Goal: Information Seeking & Learning: Find specific fact

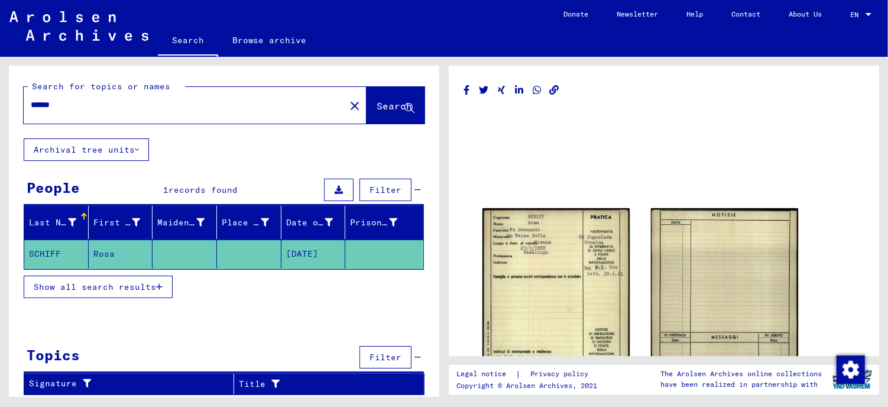
click at [47, 252] on mat-cell "SCHIFF" at bounding box center [56, 253] width 64 height 29
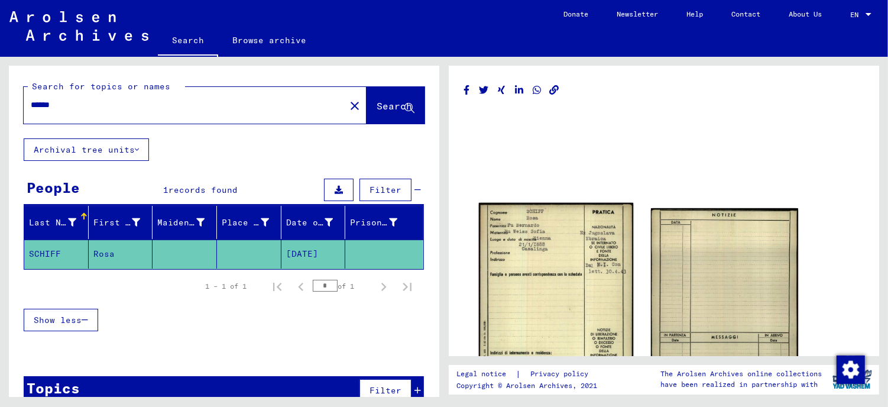
click at [572, 293] on img at bounding box center [556, 311] width 154 height 216
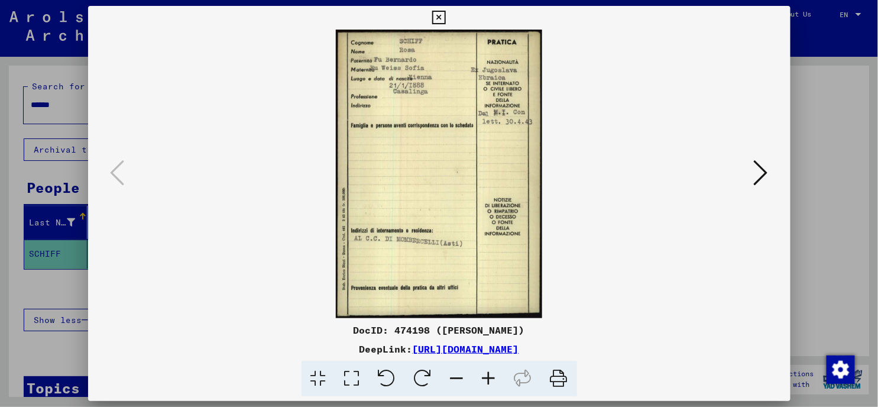
click at [488, 377] on icon at bounding box center [489, 379] width 32 height 36
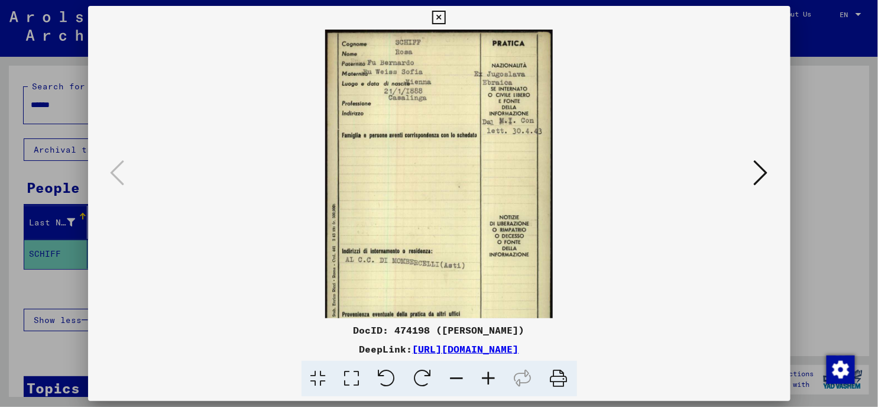
click at [488, 379] on icon at bounding box center [489, 379] width 32 height 36
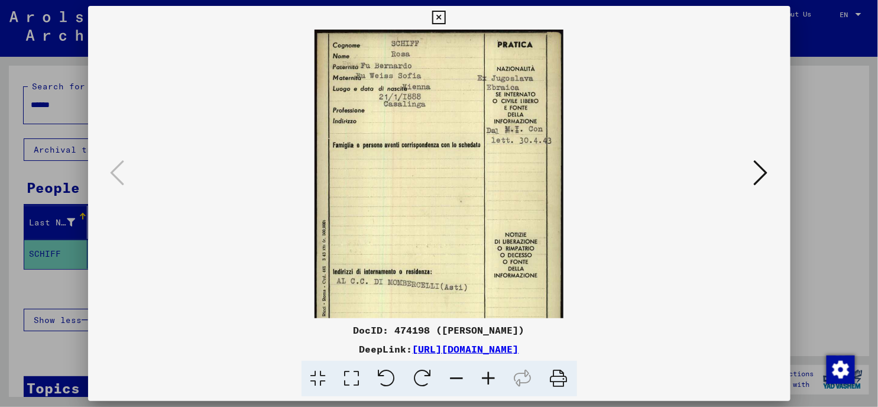
click at [488, 379] on icon at bounding box center [489, 379] width 32 height 36
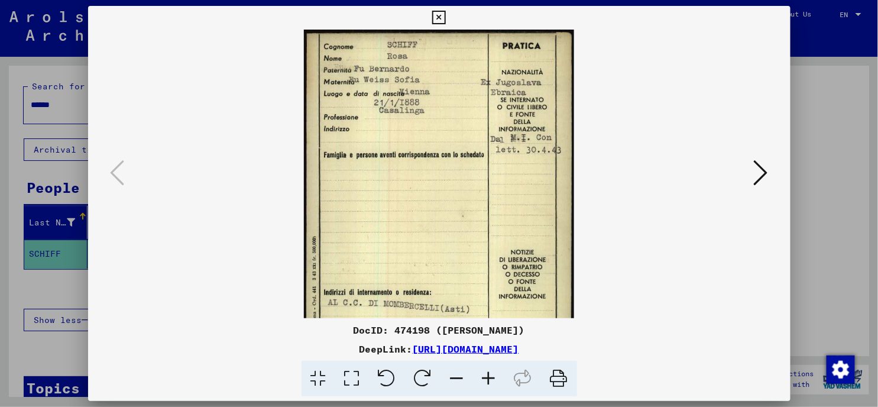
click at [488, 379] on icon at bounding box center [489, 379] width 32 height 36
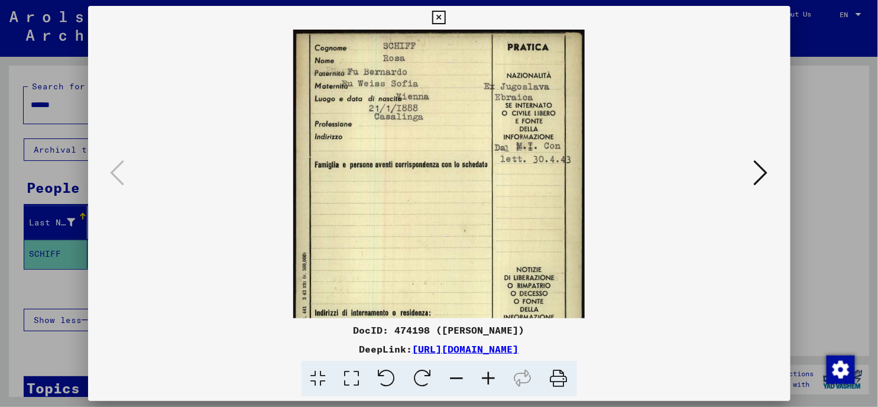
click at [488, 379] on icon at bounding box center [489, 379] width 32 height 36
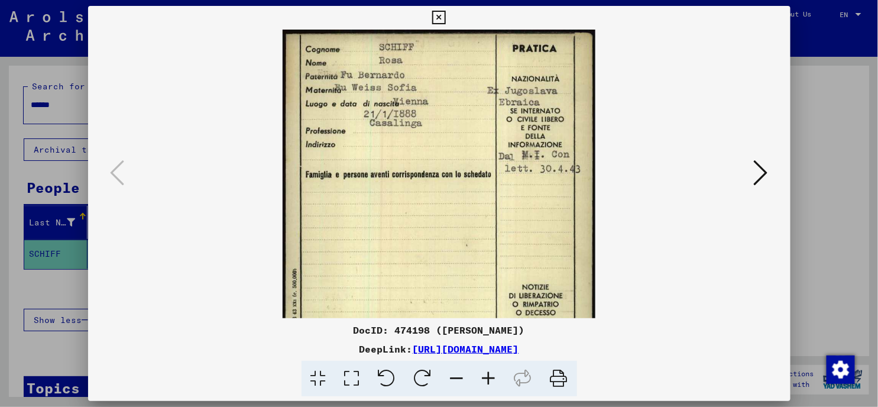
click at [488, 379] on icon at bounding box center [489, 379] width 32 height 36
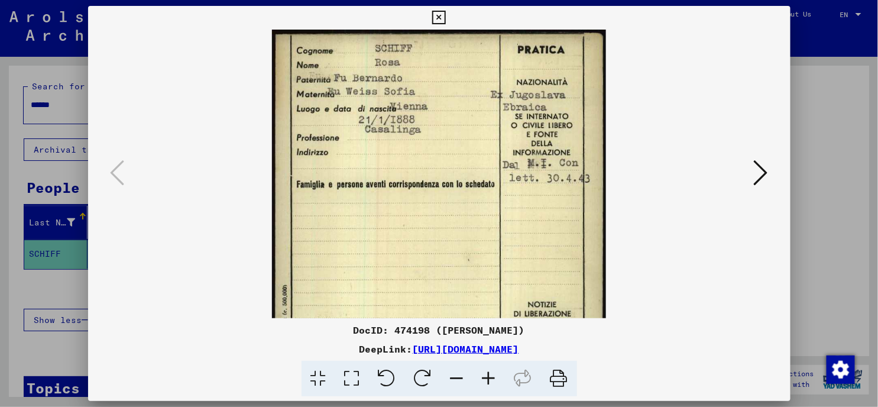
click at [488, 379] on icon at bounding box center [489, 379] width 32 height 36
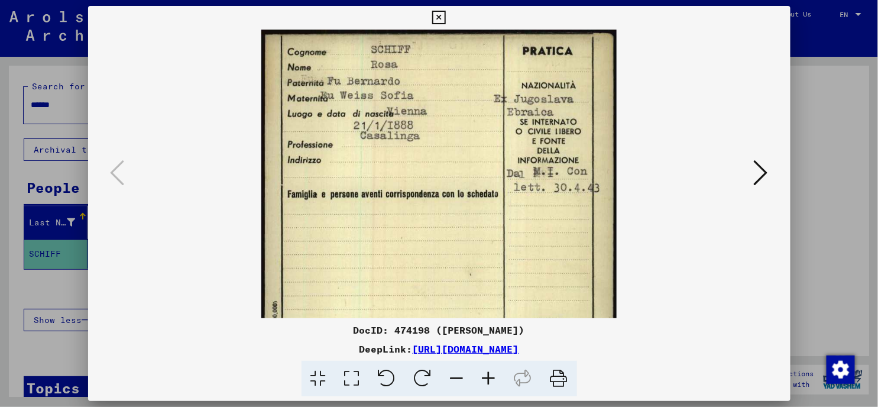
click at [488, 379] on icon at bounding box center [489, 379] width 32 height 36
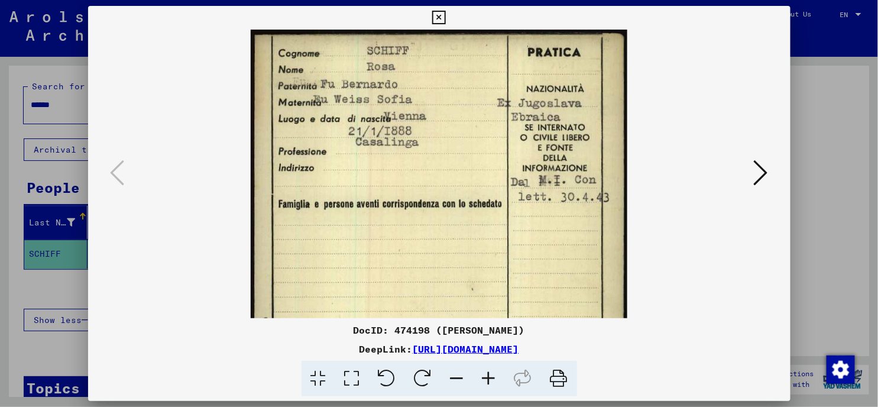
click at [488, 379] on icon at bounding box center [489, 379] width 32 height 36
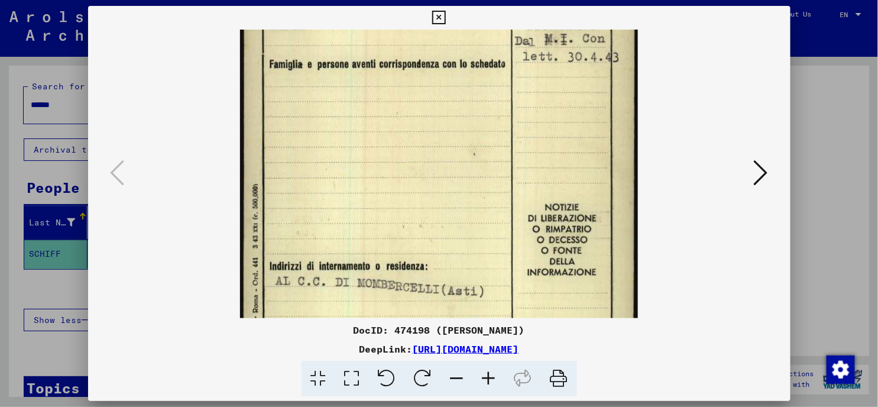
scroll to position [231, 0]
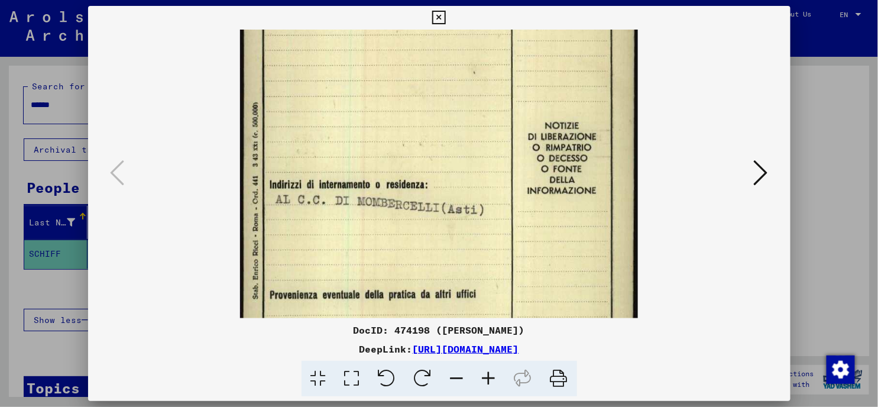
drag, startPoint x: 451, startPoint y: 263, endPoint x: 442, endPoint y: 35, distance: 227.7
click at [442, 35] on img at bounding box center [438, 75] width 397 height 554
